Goal: Task Accomplishment & Management: Manage account settings

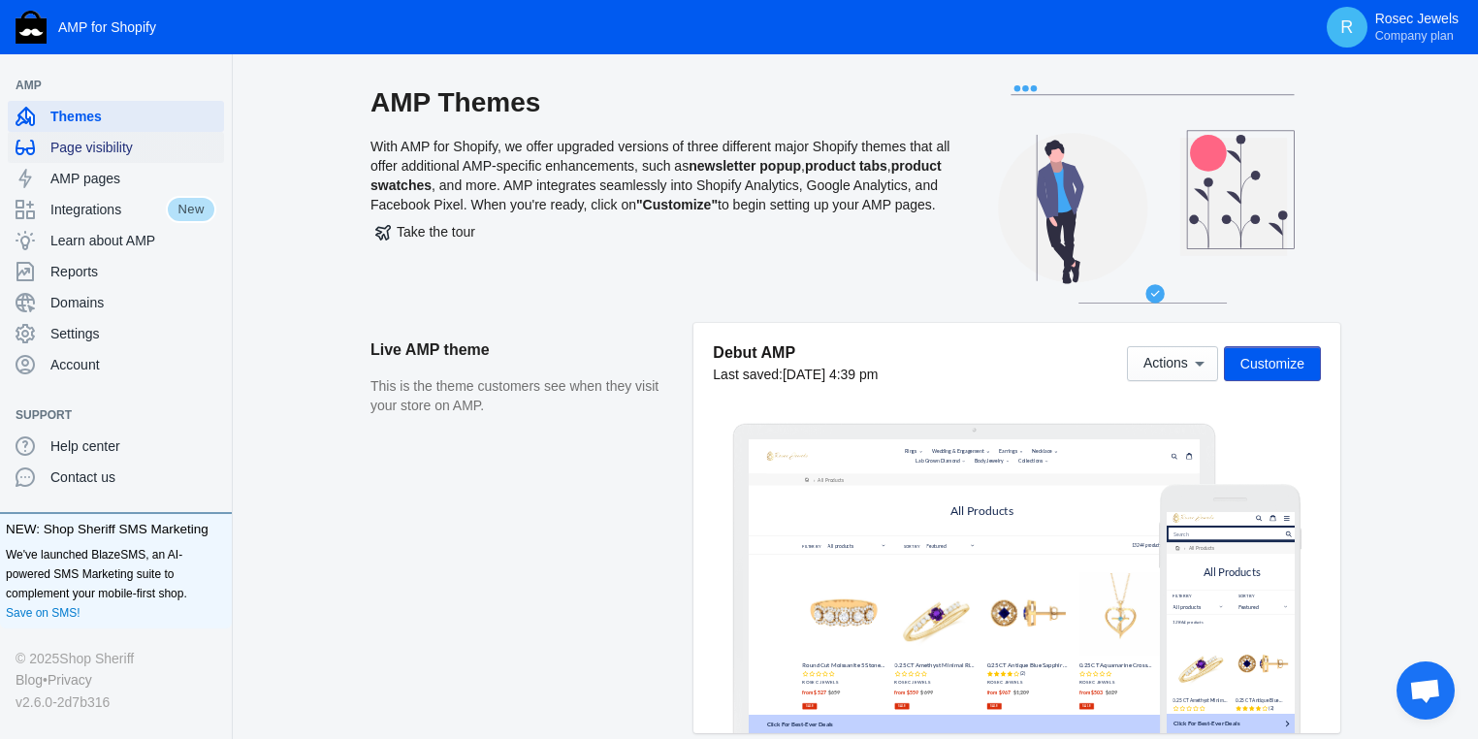
click at [107, 159] on div "Page visibility" at bounding box center [116, 147] width 201 height 31
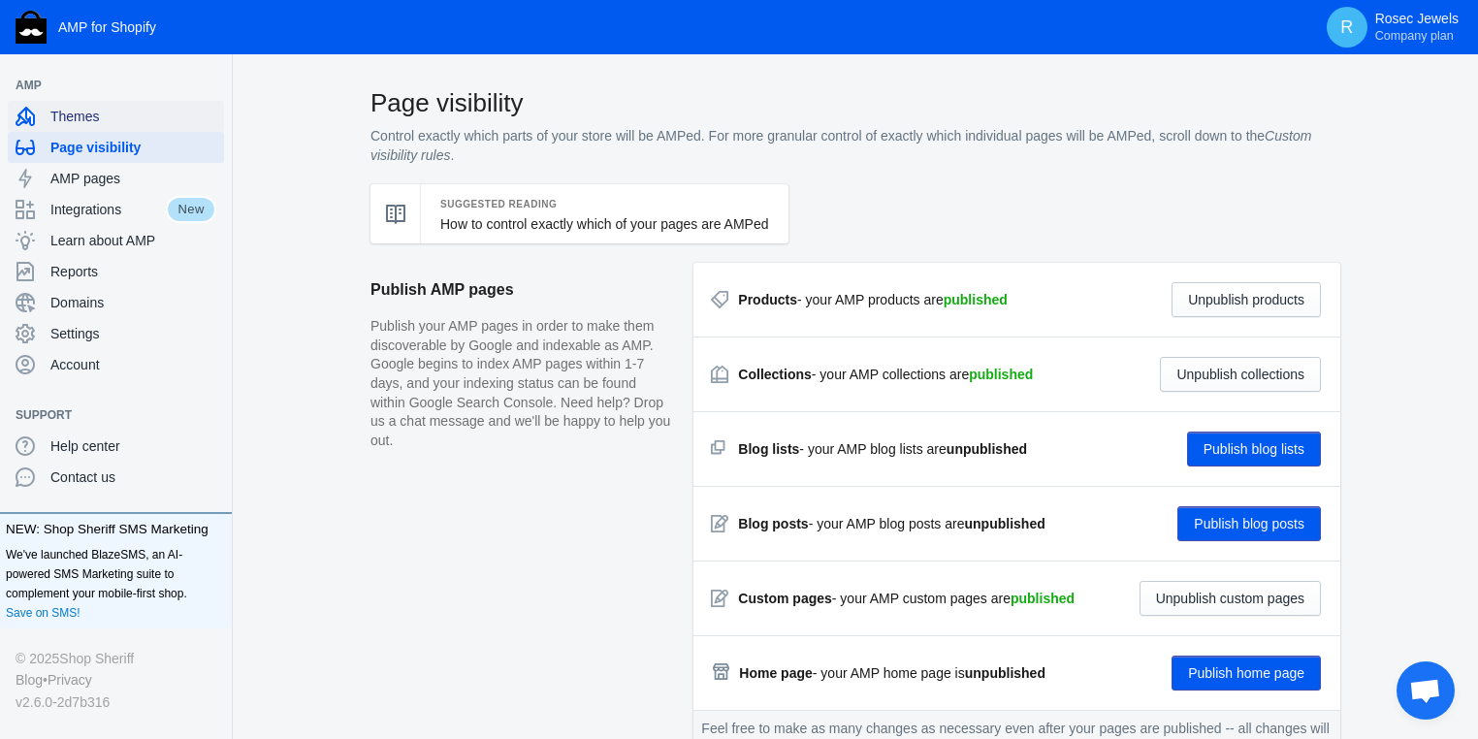
click at [102, 121] on span "Themes" at bounding box center [133, 116] width 166 height 19
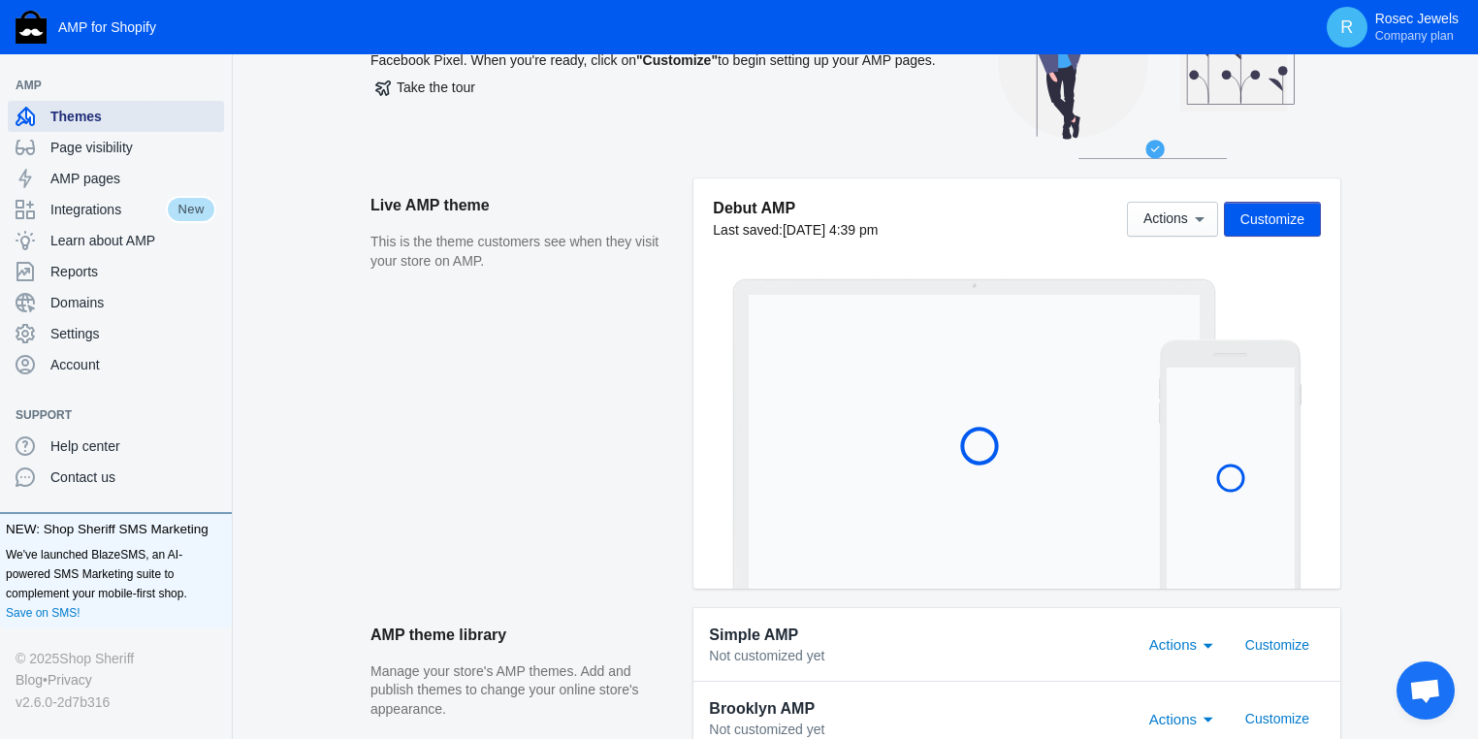
scroll to position [310, 0]
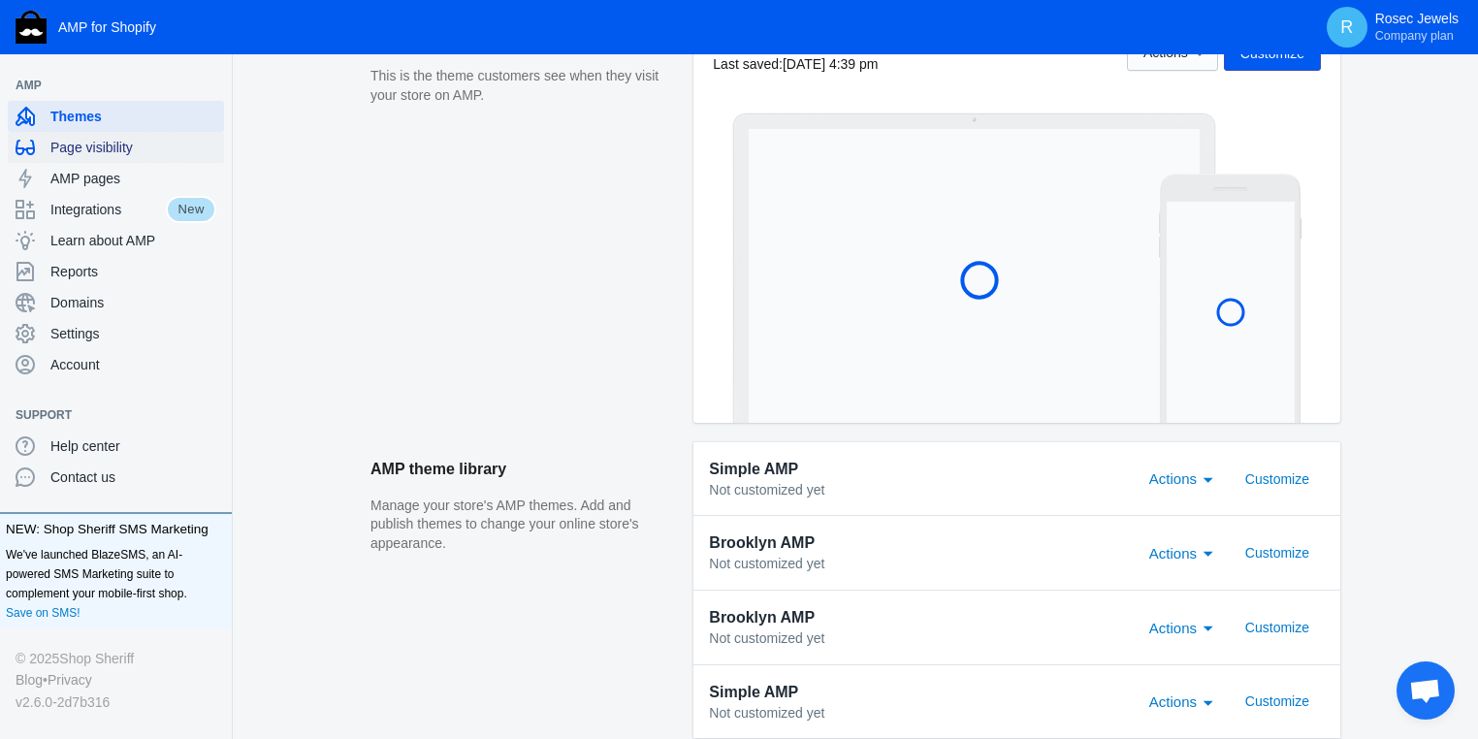
click at [119, 151] on span "Page visibility" at bounding box center [133, 147] width 166 height 19
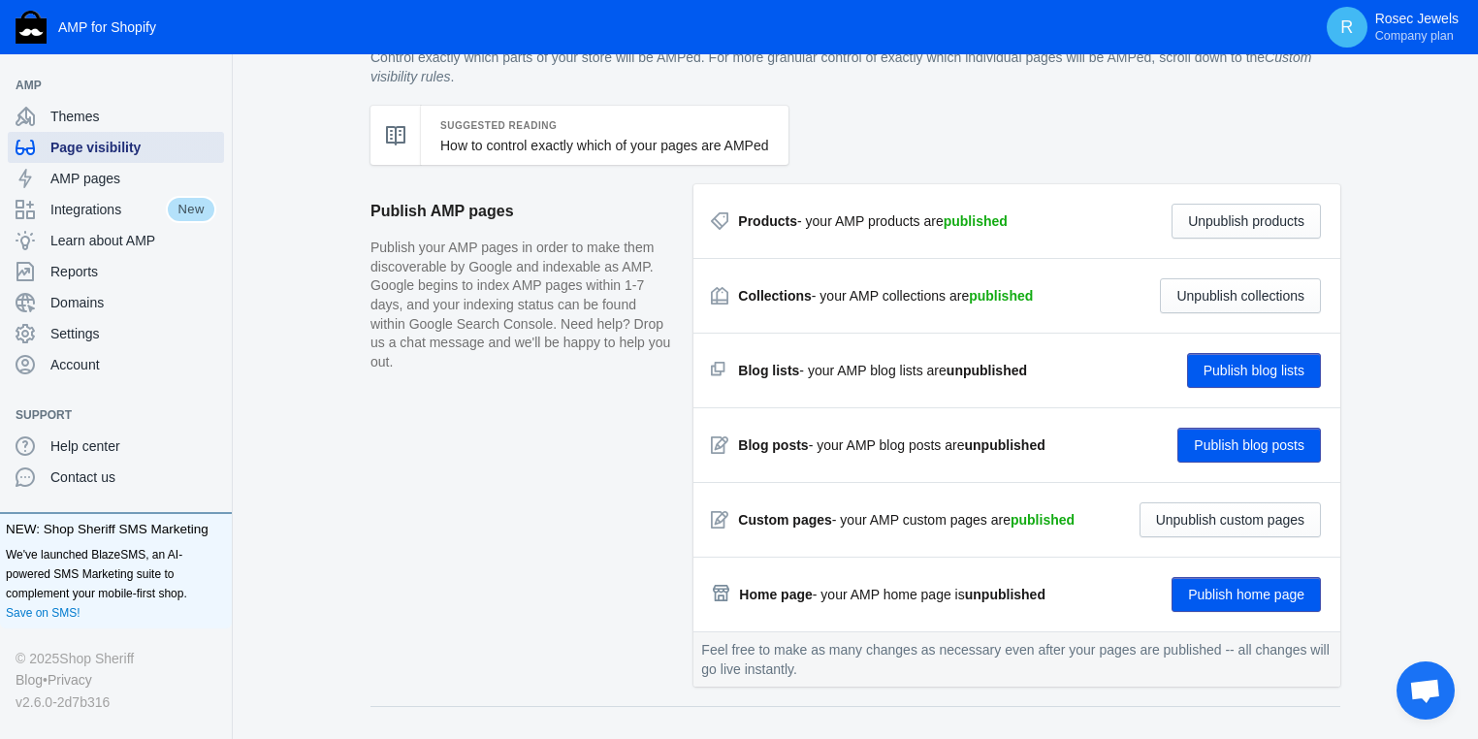
scroll to position [78, 0]
click at [1089, 524] on div "Custom pages - your AMP custom pages are published Unpublish custom pages" at bounding box center [1017, 520] width 608 height 35
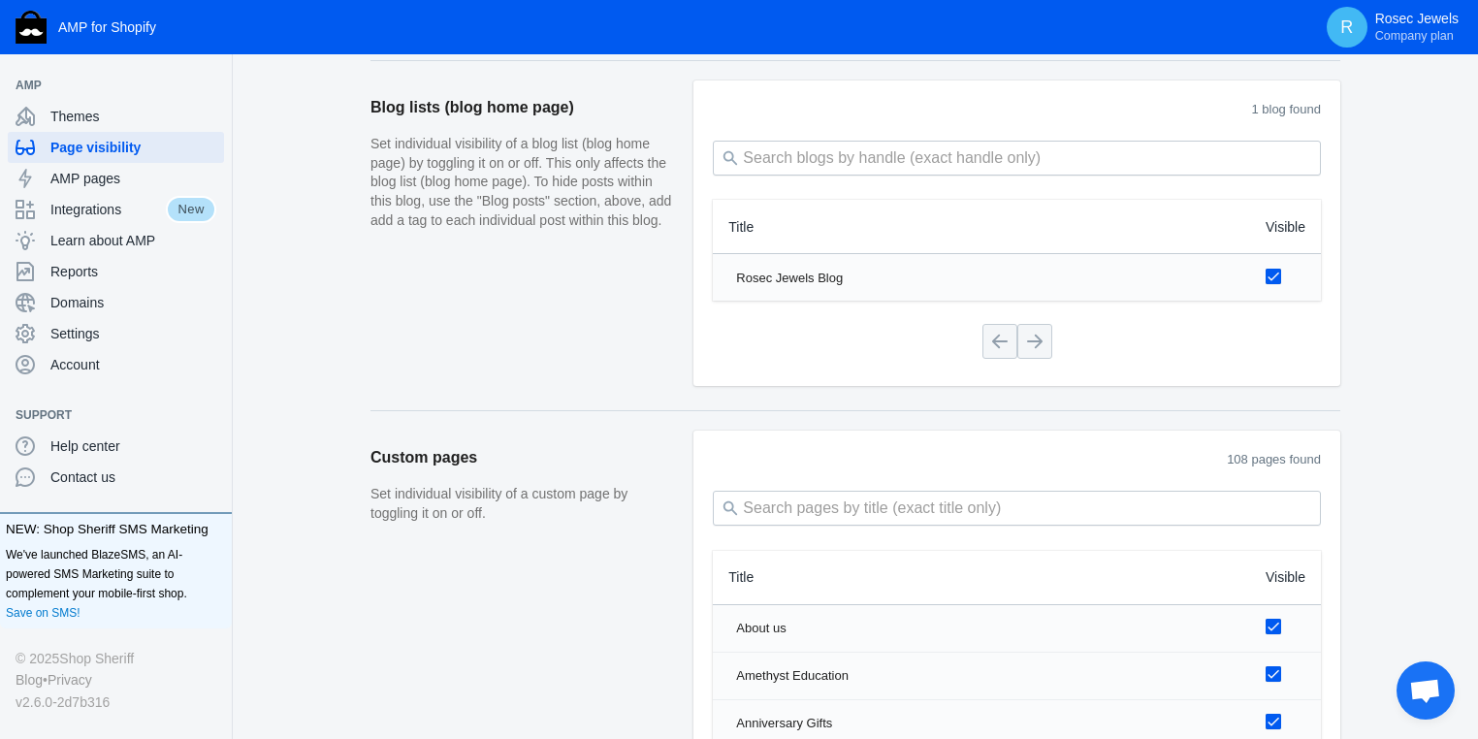
scroll to position [1918, 0]
